Goal: Task Accomplishment & Management: Manage account settings

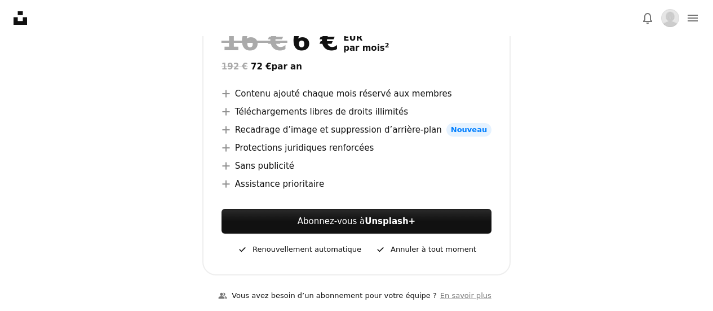
scroll to position [282, 0]
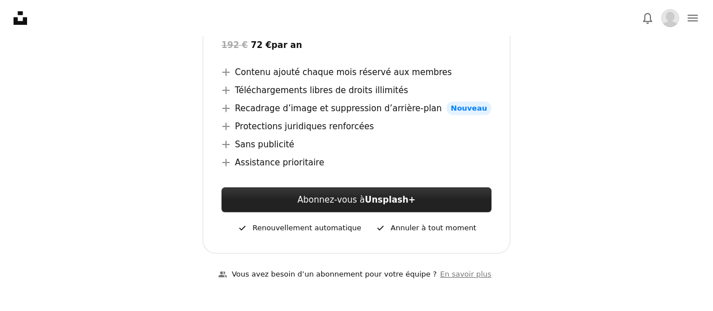
click at [410, 196] on link "Abonnez-vous à Unsplash+" at bounding box center [357, 199] width 270 height 25
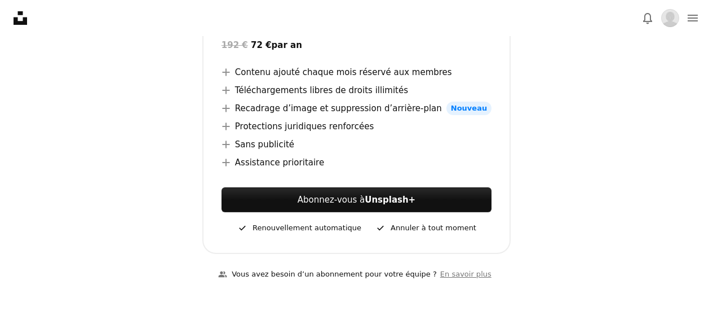
scroll to position [0, 0]
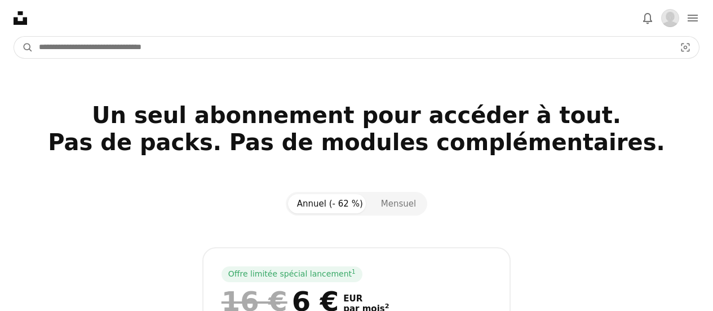
click at [100, 50] on input "Rechercher des visuels sur tout le site" at bounding box center [352, 47] width 639 height 21
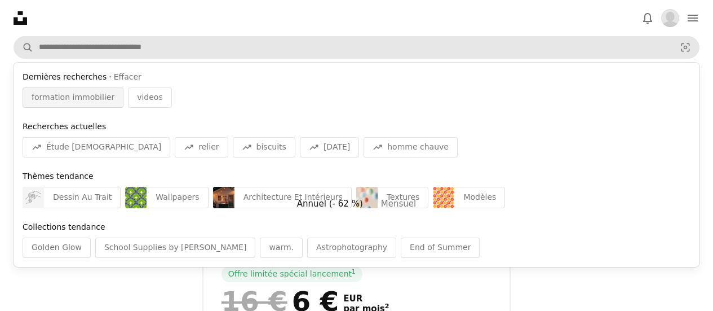
click at [86, 98] on span "formation immobilier" at bounding box center [73, 97] width 83 height 11
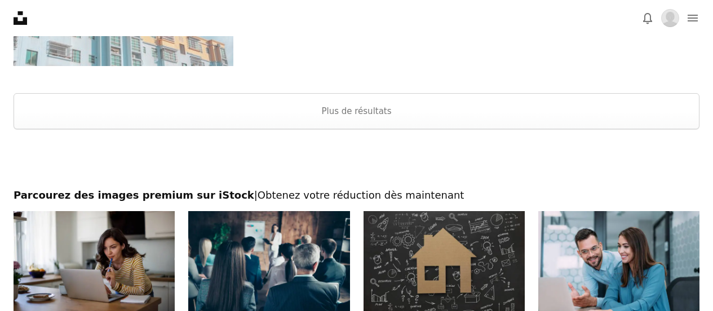
scroll to position [1522, 0]
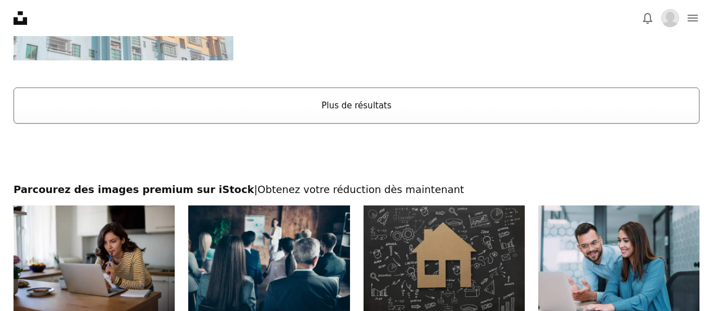
click at [377, 105] on button "Plus de résultats" at bounding box center [357, 105] width 686 height 36
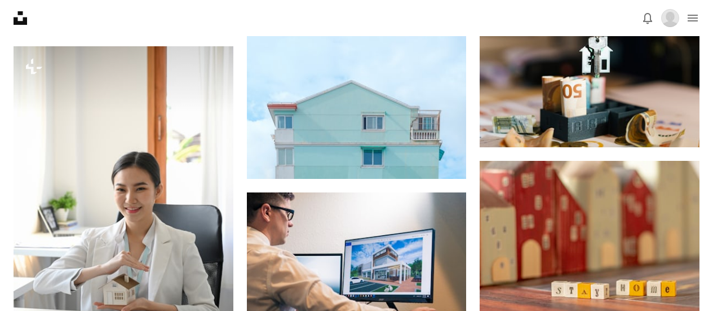
scroll to position [0, 0]
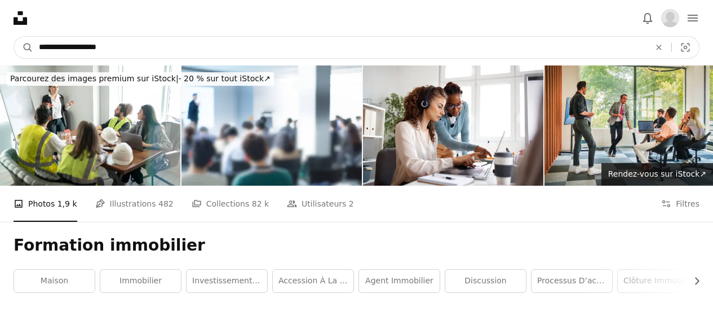
click at [55, 45] on input "**********" at bounding box center [339, 47] width 613 height 21
type input "**********"
click button "A magnifying glass" at bounding box center [23, 47] width 19 height 21
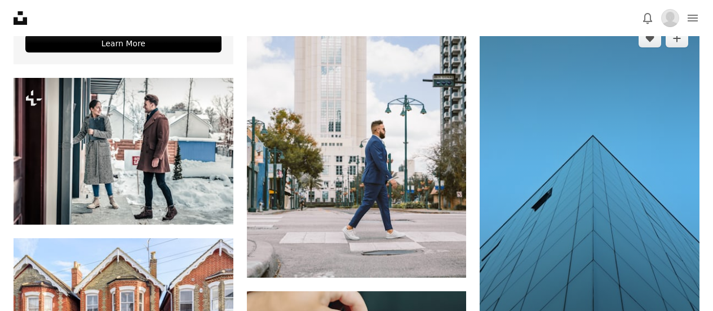
scroll to position [2255, 0]
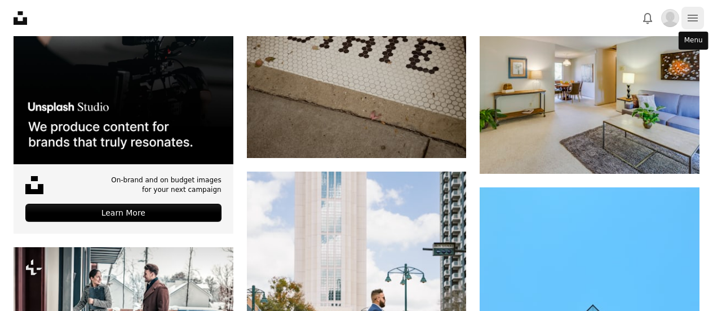
click at [697, 17] on icon "navigation menu" at bounding box center [693, 18] width 14 height 14
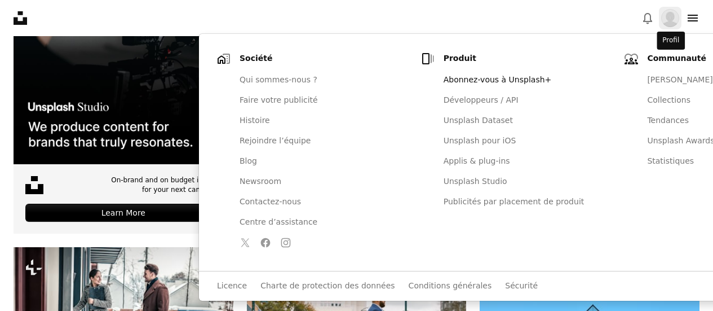
click at [673, 21] on img "Profil" at bounding box center [670, 18] width 18 height 18
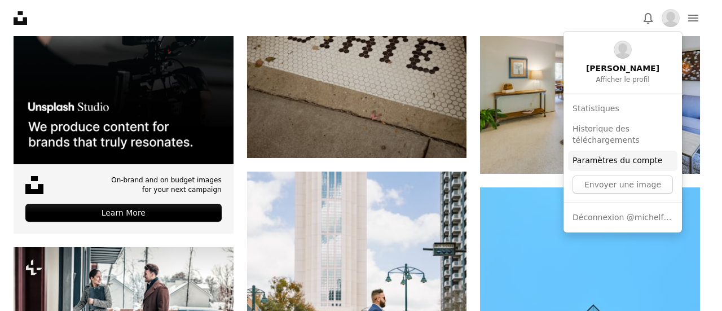
click at [629, 158] on link "Paramètres du compte" at bounding box center [622, 161] width 109 height 20
